Goal: Find specific page/section: Find specific page/section

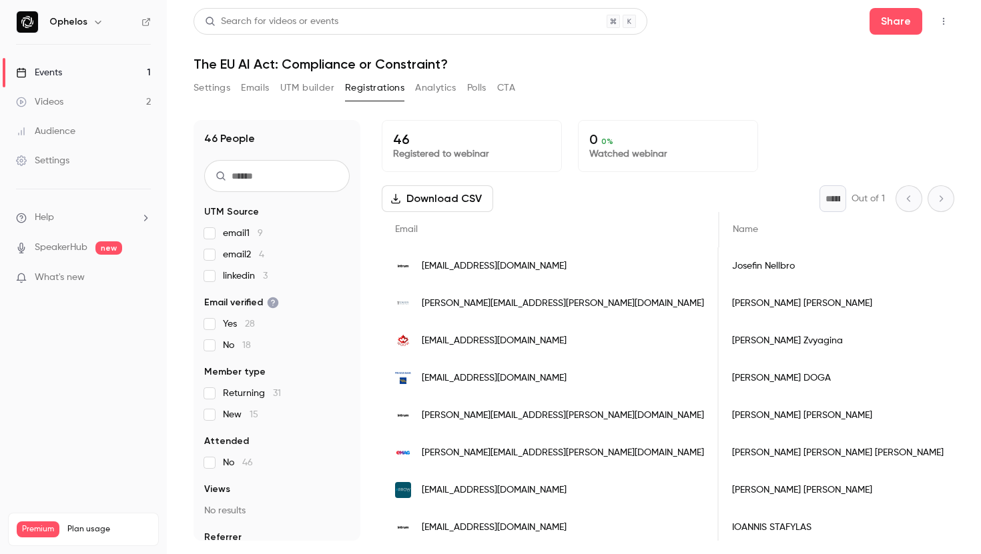
scroll to position [0, 1376]
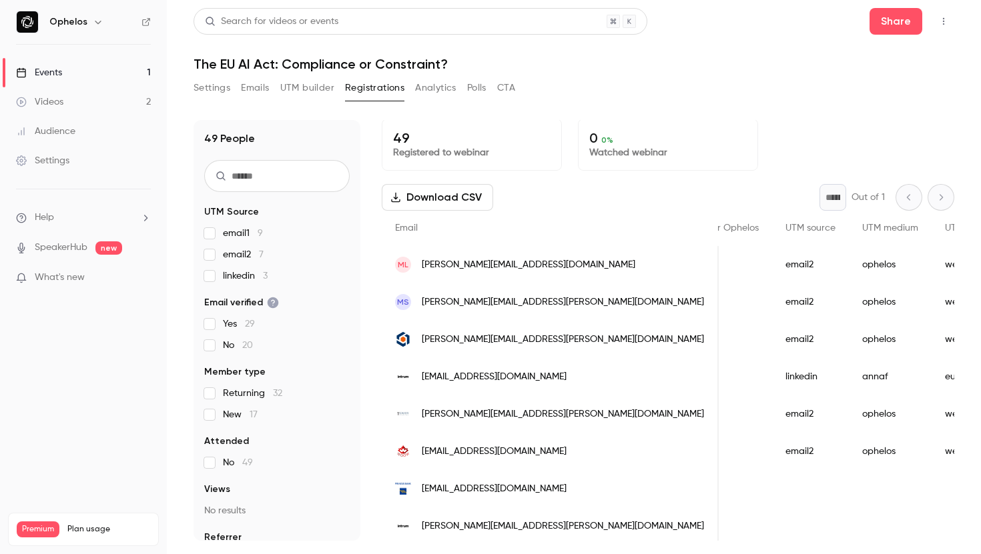
scroll to position [0, 1551]
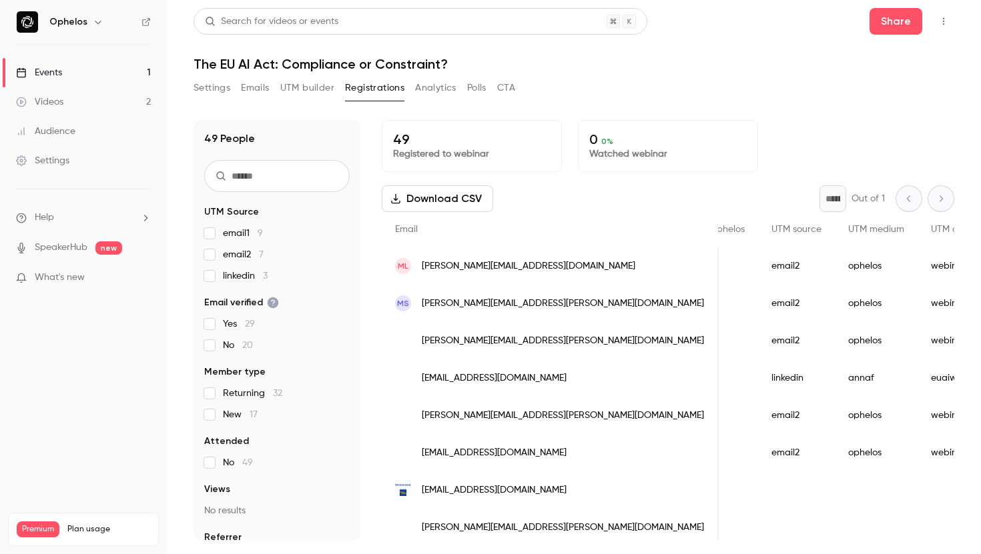
scroll to position [0, 1513]
